Goal: Transaction & Acquisition: Book appointment/travel/reservation

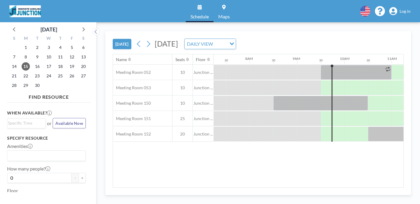
scroll to position [0, 346]
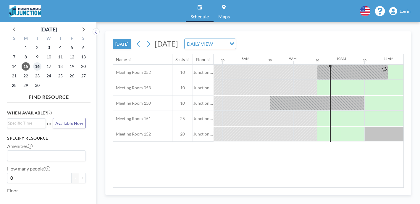
click at [33, 62] on span "16" at bounding box center [37, 66] width 8 height 8
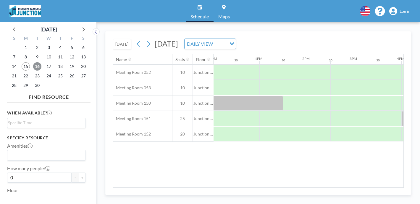
scroll to position [0, 681]
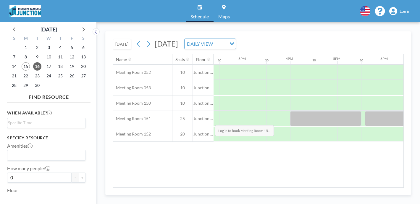
click at [409, 126] on div at bounding box center [421, 133] width 24 height 15
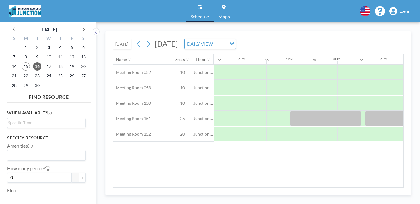
click at [410, 12] on link "Log in" at bounding box center [400, 11] width 21 height 8
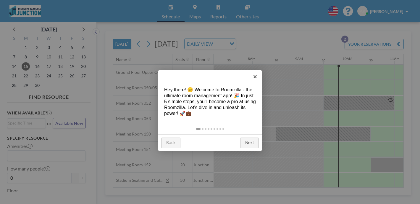
scroll to position [0, 346]
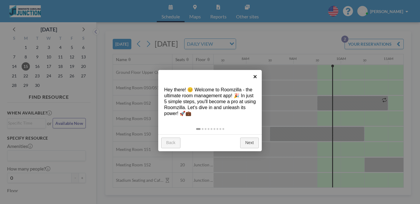
click at [256, 75] on link "×" at bounding box center [255, 76] width 13 height 13
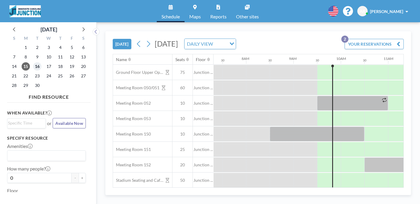
click at [33, 62] on span "16" at bounding box center [37, 66] width 8 height 8
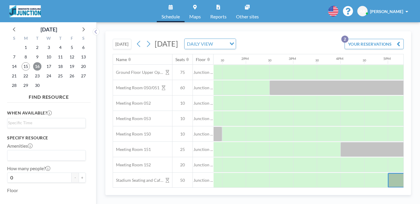
scroll to position [0, 635]
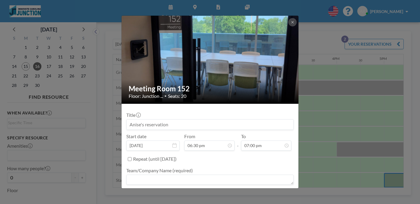
scroll to position [359, 0]
click at [223, 119] on input at bounding box center [210, 124] width 167 height 10
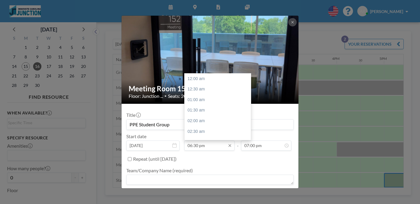
type input "PPE Student Group"
click at [207, 140] on input "06:30 pm" at bounding box center [209, 145] width 50 height 10
type input "06:30 pm"
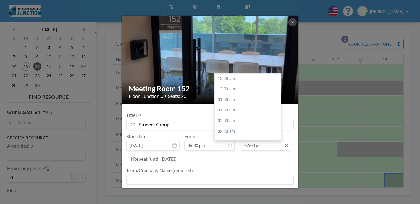
scroll to position [359, 0]
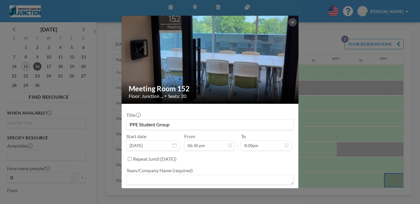
type input "07:00 pm"
click at [273, 154] on div "Repeat (until September 15, 2026)" at bounding box center [213, 159] width 161 height 10
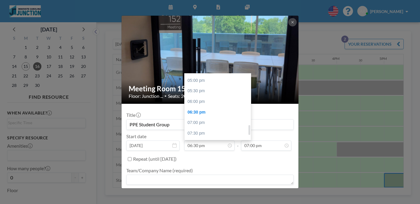
scroll to position [356, 0]
click at [215, 118] on div "07:00 pm" at bounding box center [219, 123] width 68 height 11
type input "07:00 pm"
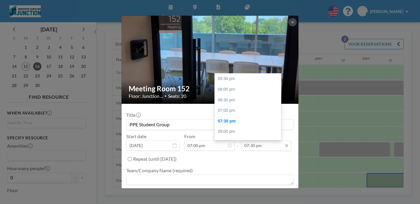
scroll to position [0, 691]
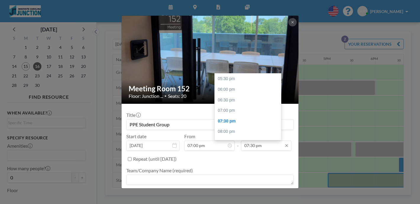
click at [253, 140] on input "07:30 pm" at bounding box center [266, 145] width 50 height 10
click at [231, 126] on div "08:00 pm" at bounding box center [249, 131] width 68 height 11
type input "08:00 pm"
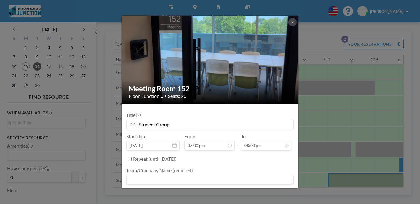
scroll to position [359, 0]
click at [194, 174] on textarea at bounding box center [210, 179] width 168 height 10
type textarea "PPE"
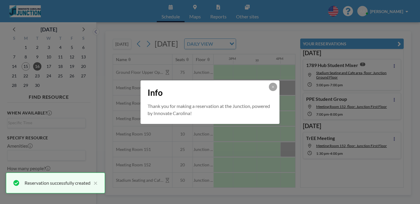
scroll to position [0, 0]
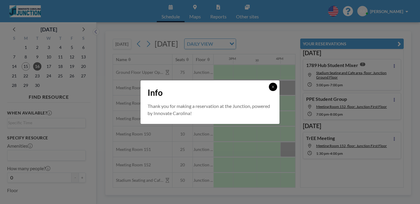
click at [269, 90] on button at bounding box center [273, 87] width 8 height 8
